Goal: Task Accomplishment & Management: Complete application form

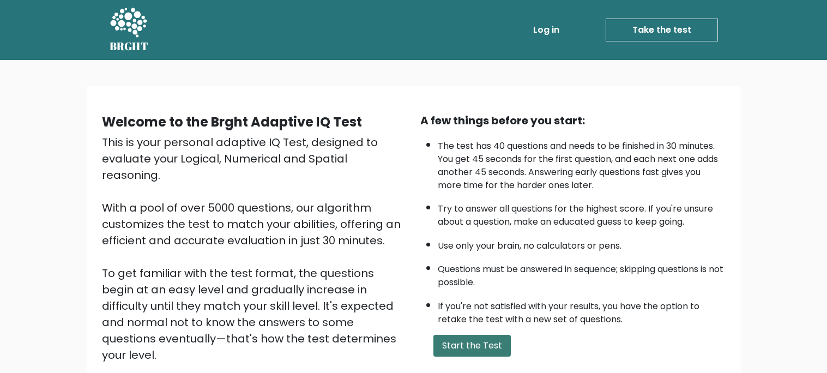
click at [482, 349] on button "Start the Test" at bounding box center [471, 346] width 77 height 22
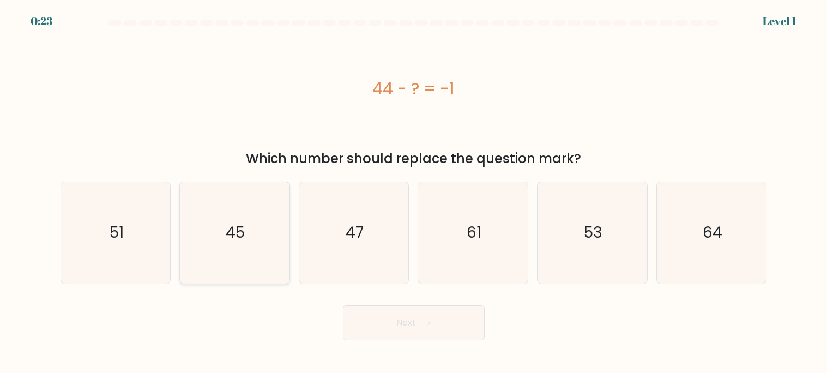
click at [227, 213] on icon "45" at bounding box center [234, 232] width 101 height 101
click at [414, 192] on input "b. 45" at bounding box center [414, 188] width 1 height 5
radio input "true"
click at [396, 319] on button "Next" at bounding box center [414, 322] width 142 height 35
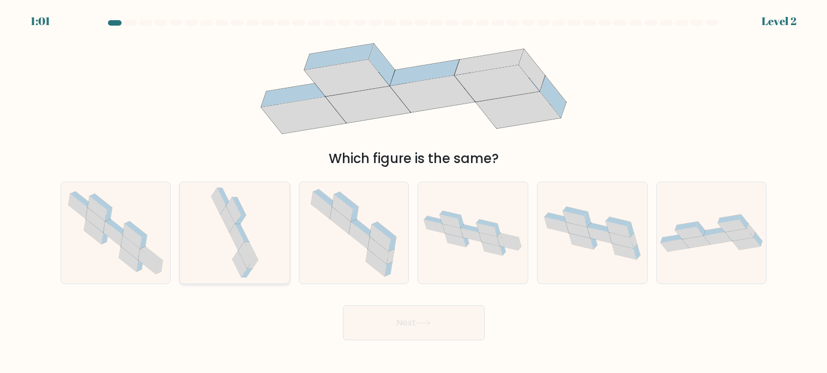
click at [259, 273] on icon at bounding box center [234, 232] width 53 height 101
click at [414, 192] on input "b." at bounding box center [414, 188] width 1 height 5
radio input "true"
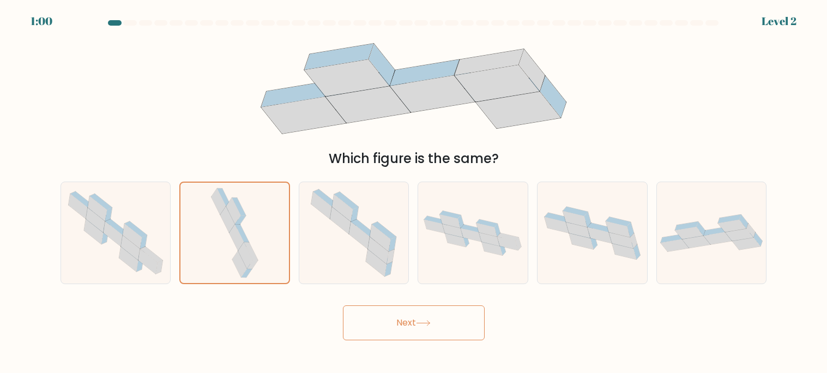
click at [407, 328] on button "Next" at bounding box center [414, 322] width 142 height 35
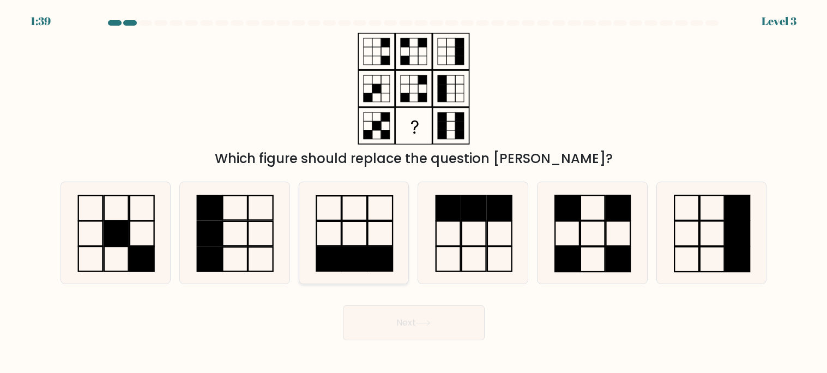
click at [379, 245] on icon at bounding box center [353, 232] width 101 height 101
click at [414, 192] on input "c." at bounding box center [414, 188] width 1 height 5
radio input "true"
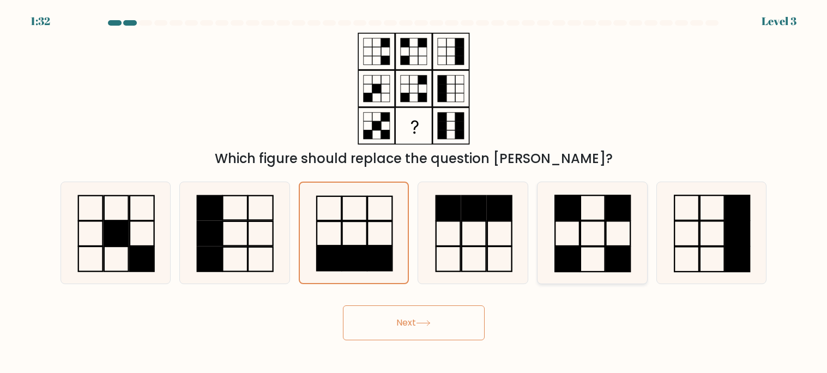
click at [598, 249] on icon at bounding box center [591, 232] width 101 height 101
click at [414, 192] on input "e." at bounding box center [414, 188] width 1 height 5
radio input "true"
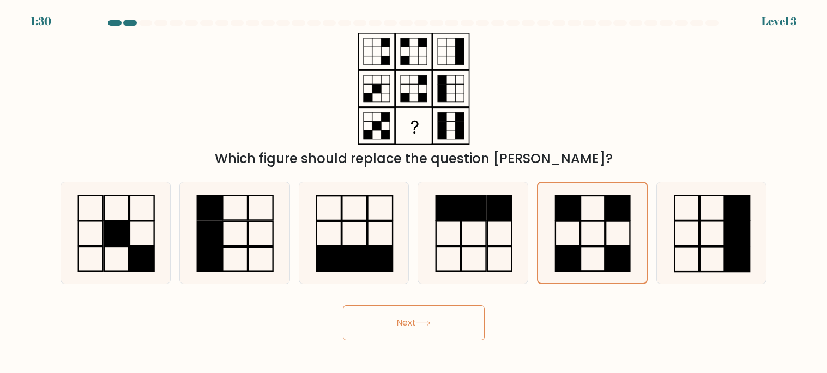
click at [422, 314] on button "Next" at bounding box center [414, 322] width 142 height 35
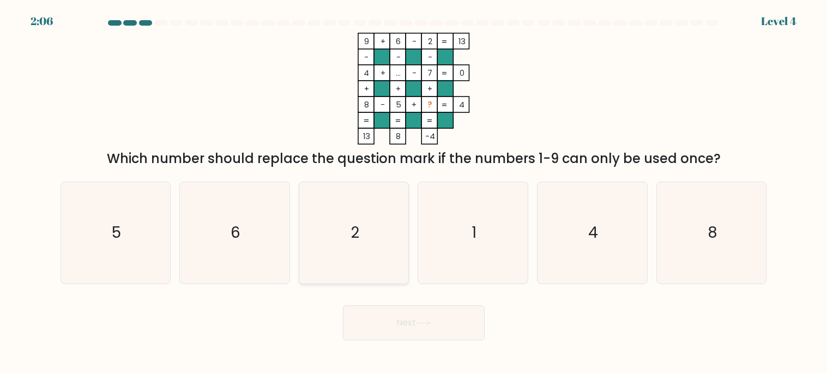
click at [357, 271] on icon "2" at bounding box center [353, 232] width 101 height 101
click at [414, 192] on input "c. 2" at bounding box center [414, 188] width 1 height 5
radio input "true"
click at [674, 240] on icon "8" at bounding box center [710, 232] width 101 height 101
click at [414, 192] on input "f. 8" at bounding box center [414, 188] width 1 height 5
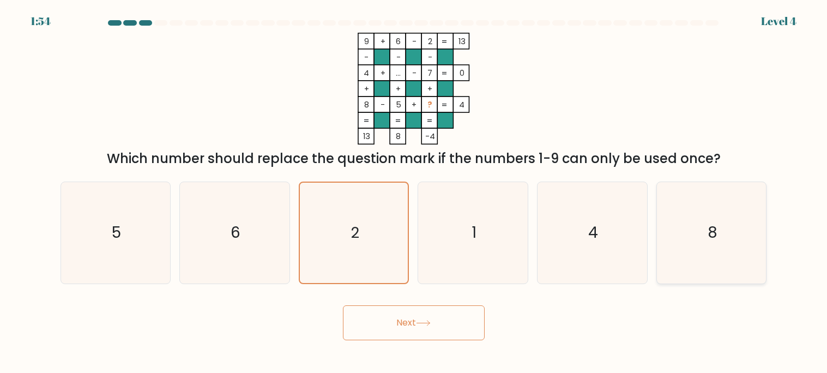
radio input "true"
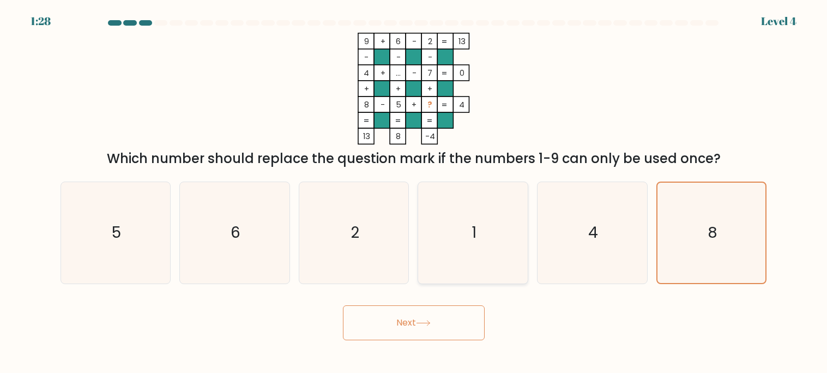
click at [453, 188] on icon "1" at bounding box center [472, 232] width 101 height 101
click at [414, 188] on input "d. 1" at bounding box center [414, 188] width 1 height 5
radio input "true"
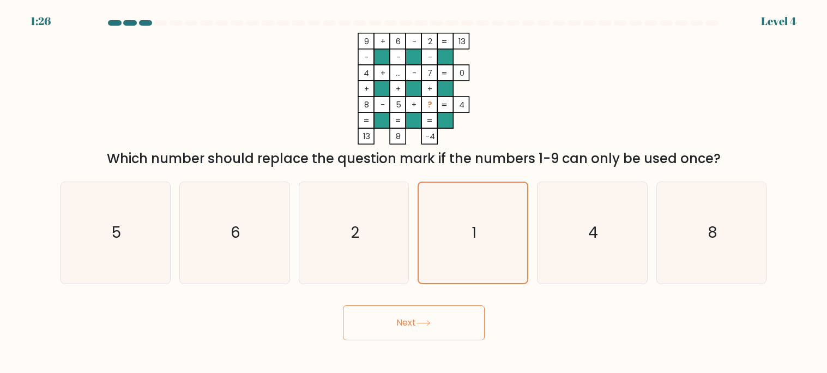
click at [414, 327] on button "Next" at bounding box center [414, 322] width 142 height 35
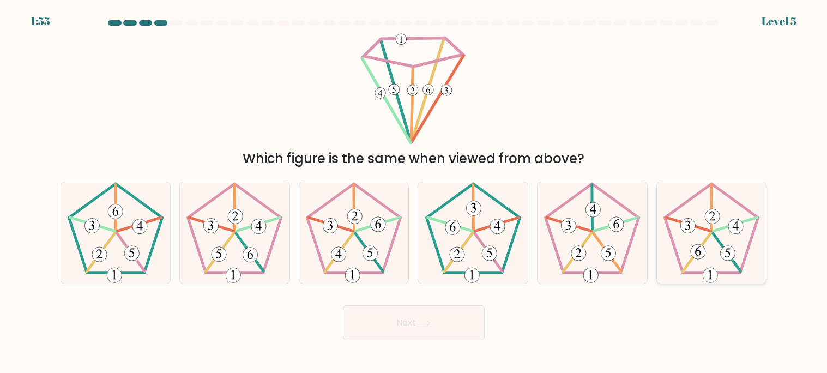
click at [713, 253] on icon at bounding box center [710, 232] width 101 height 101
click at [414, 192] on input "f." at bounding box center [414, 188] width 1 height 5
radio input "true"
click at [424, 323] on icon at bounding box center [422, 322] width 13 height 5
